Goal: Information Seeking & Learning: Learn about a topic

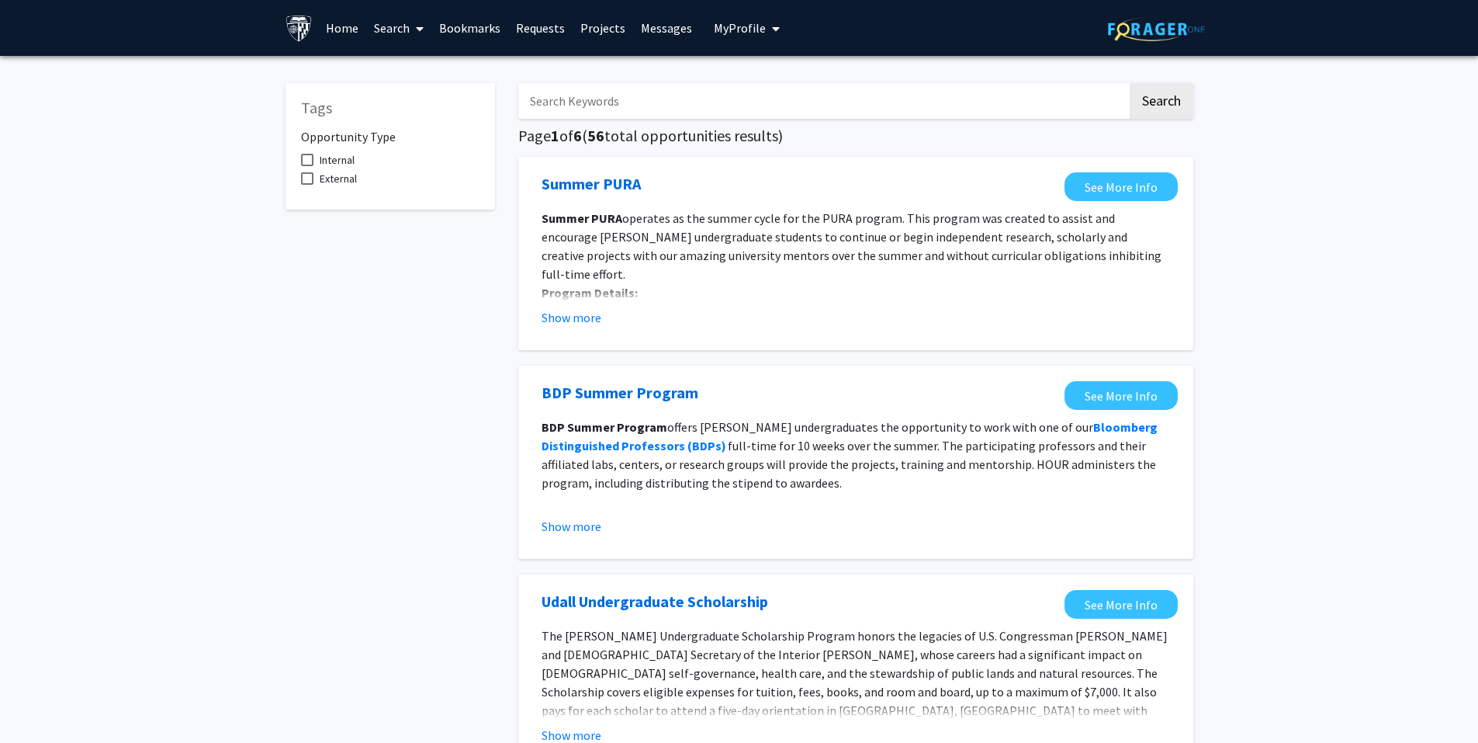
click at [636, 91] on input "Search Keywords" at bounding box center [822, 101] width 609 height 36
click at [1130, 83] on button "Search" at bounding box center [1162, 101] width 64 height 36
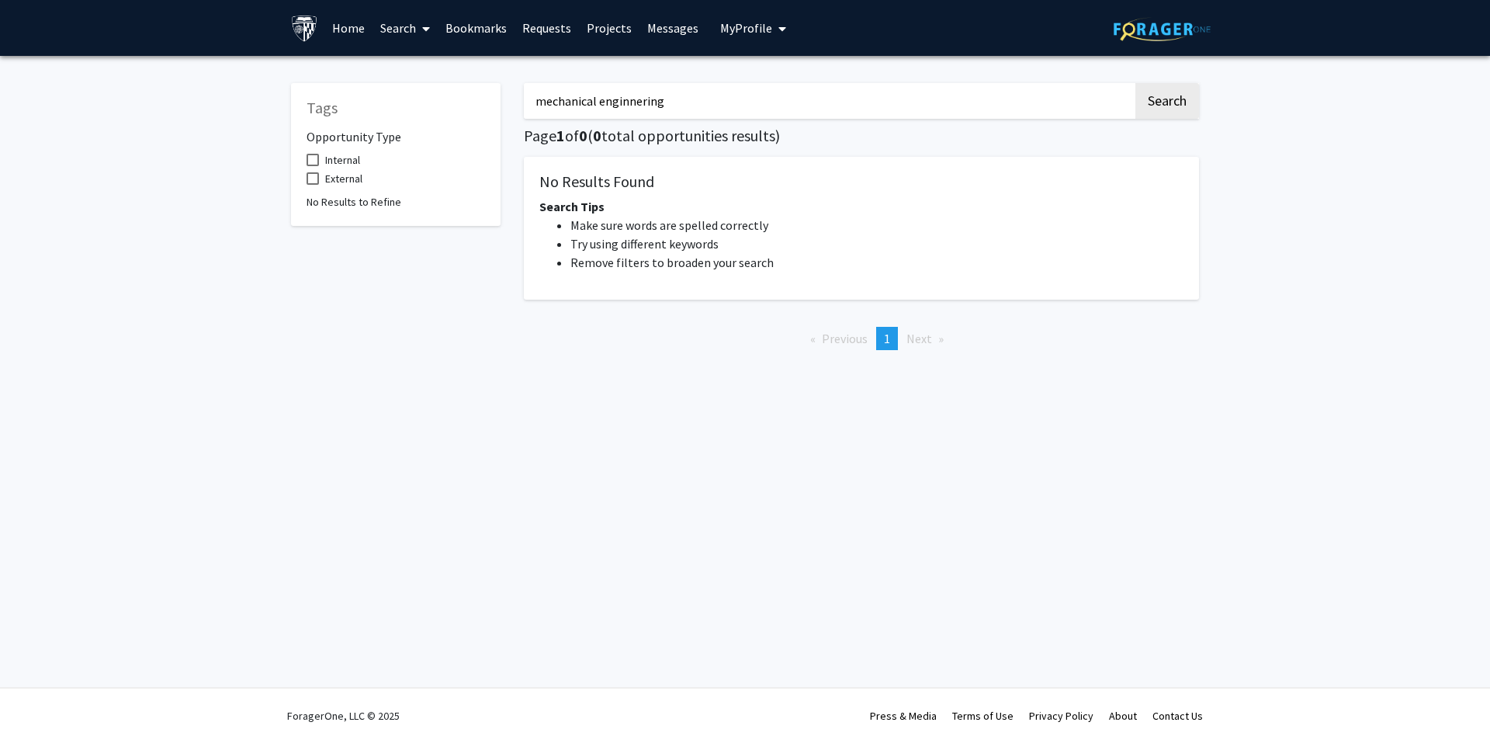
click at [639, 109] on input "mechanical enginnering" at bounding box center [828, 101] width 609 height 36
click at [632, 106] on input "mechanical enginnering" at bounding box center [828, 101] width 609 height 36
click at [627, 106] on input "mechanical enginnering" at bounding box center [828, 101] width 609 height 36
click at [1135, 83] on button "Search" at bounding box center [1167, 101] width 64 height 36
click at [1193, 106] on button "Search" at bounding box center [1167, 101] width 64 height 36
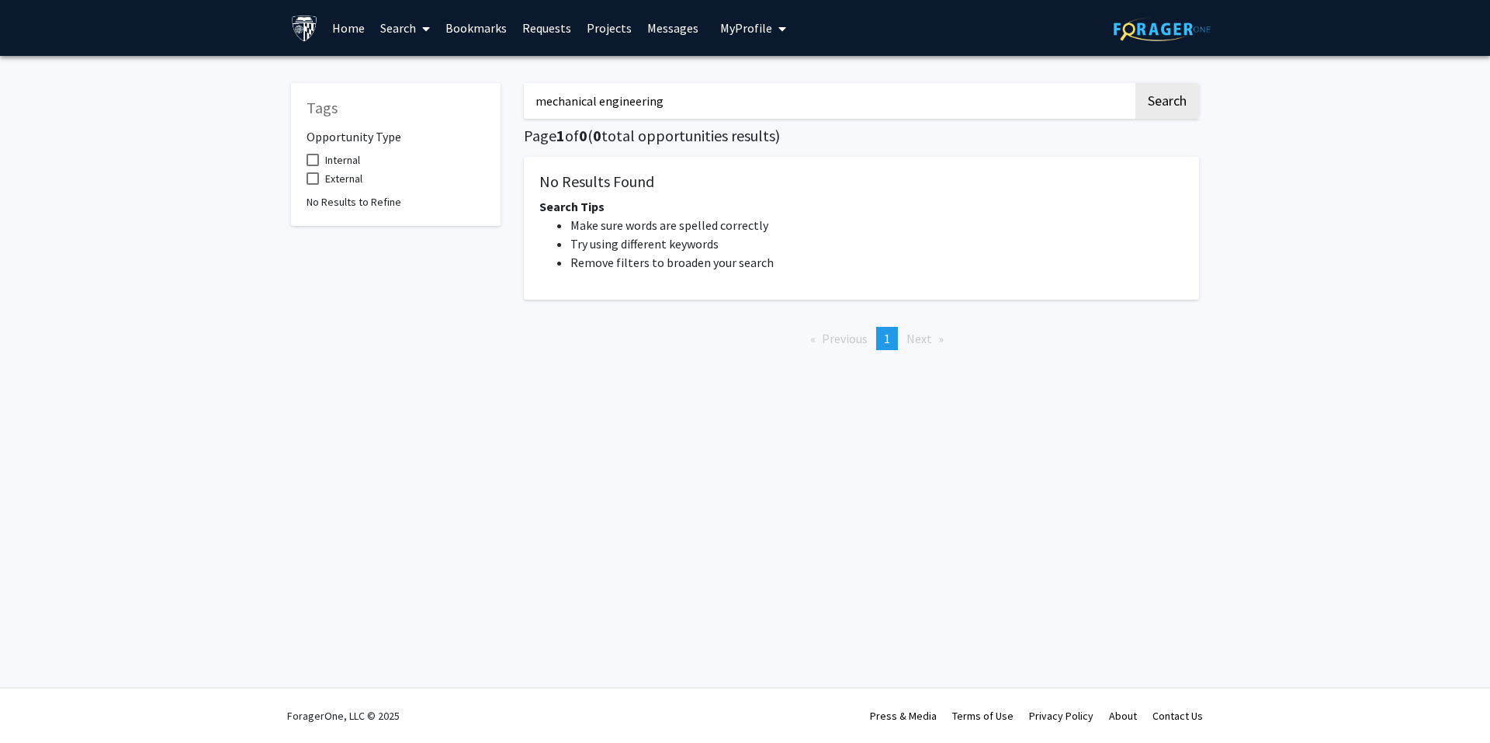
drag, startPoint x: 767, startPoint y: 112, endPoint x: 594, endPoint y: 108, distance: 173.1
click at [594, 108] on input "mechanical engineering" at bounding box center [828, 101] width 609 height 36
type input "mechanical"
click at [1135, 83] on button "Search" at bounding box center [1167, 101] width 64 height 36
click at [1149, 95] on button "Search" at bounding box center [1167, 101] width 64 height 36
